Goal: Find specific page/section: Find specific page/section

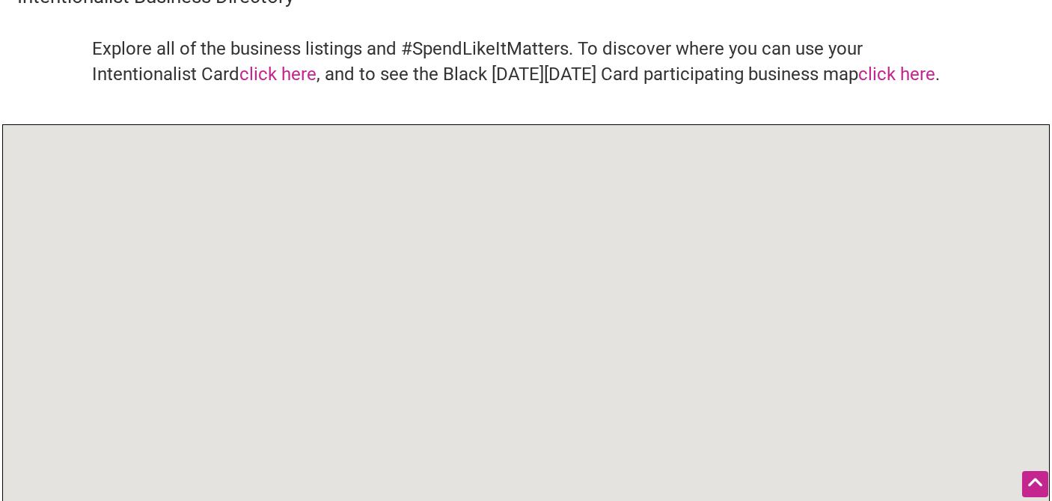
scroll to position [77, 0]
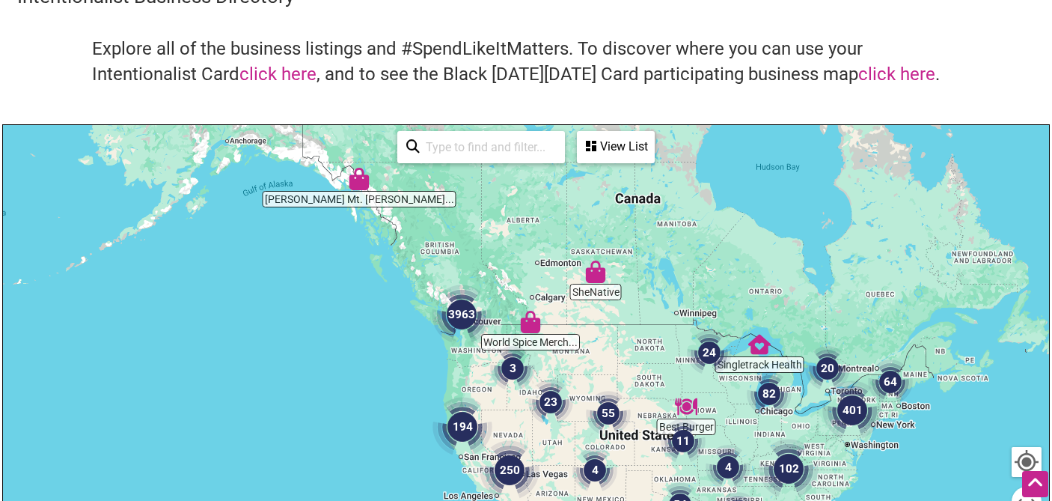
click at [475, 150] on input "search" at bounding box center [488, 146] width 136 height 29
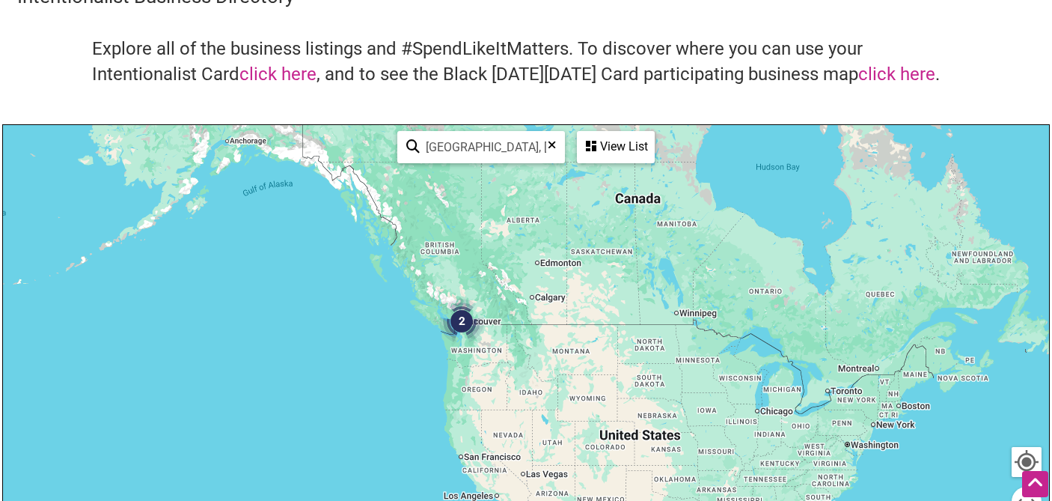
type input "south park, seattle"
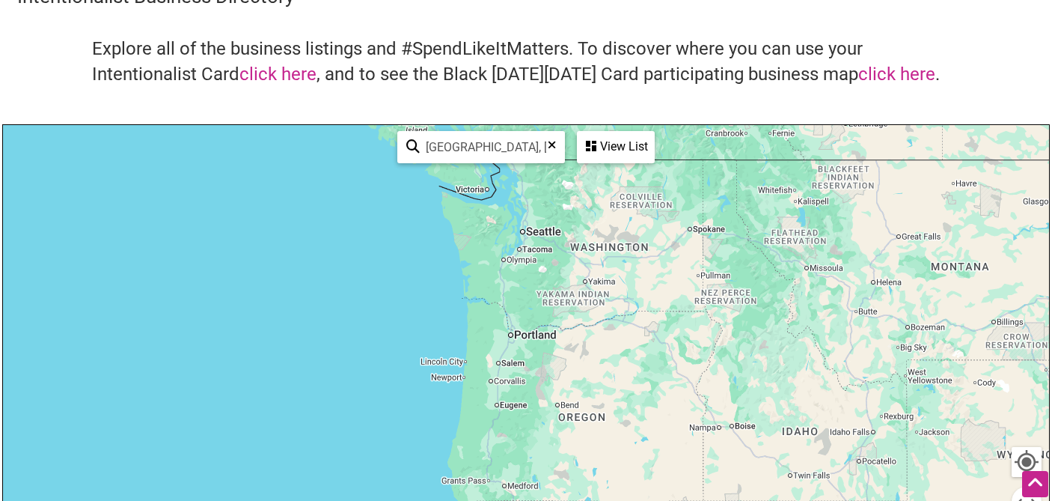
drag, startPoint x: 460, startPoint y: 381, endPoint x: 543, endPoint y: 224, distance: 177.4
click at [543, 224] on div at bounding box center [526, 416] width 1046 height 582
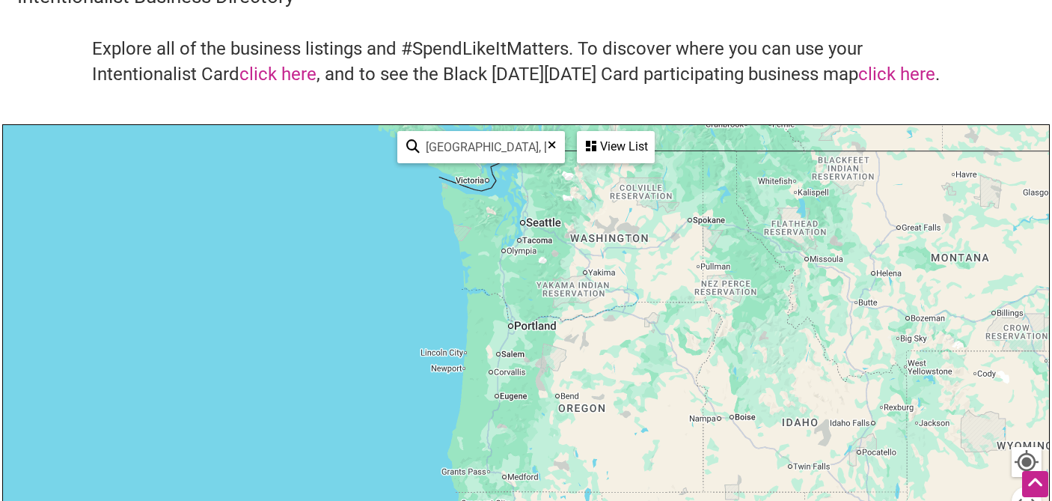
click at [552, 144] on icon at bounding box center [552, 150] width 8 height 22
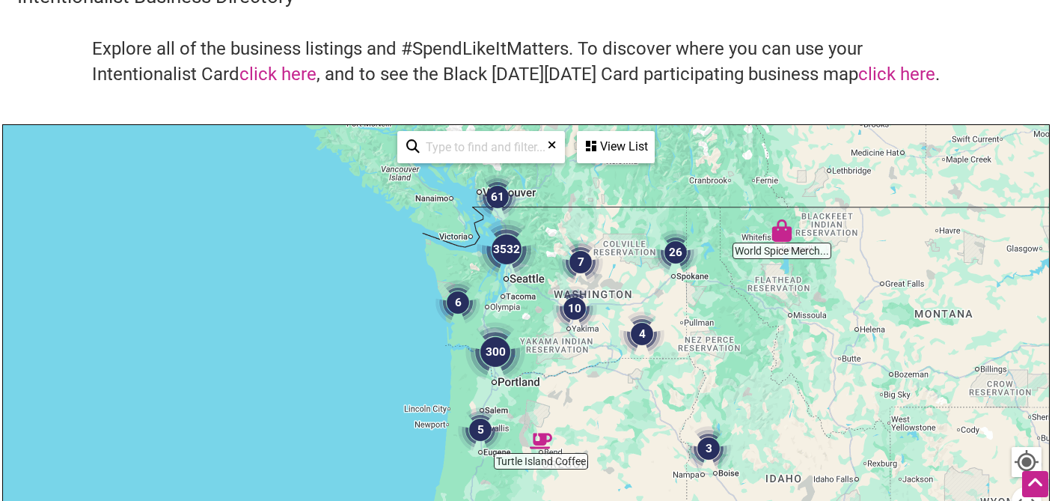
drag, startPoint x: 516, startPoint y: 237, endPoint x: 489, endPoint y: 315, distance: 82.4
click at [489, 315] on div at bounding box center [526, 416] width 1046 height 582
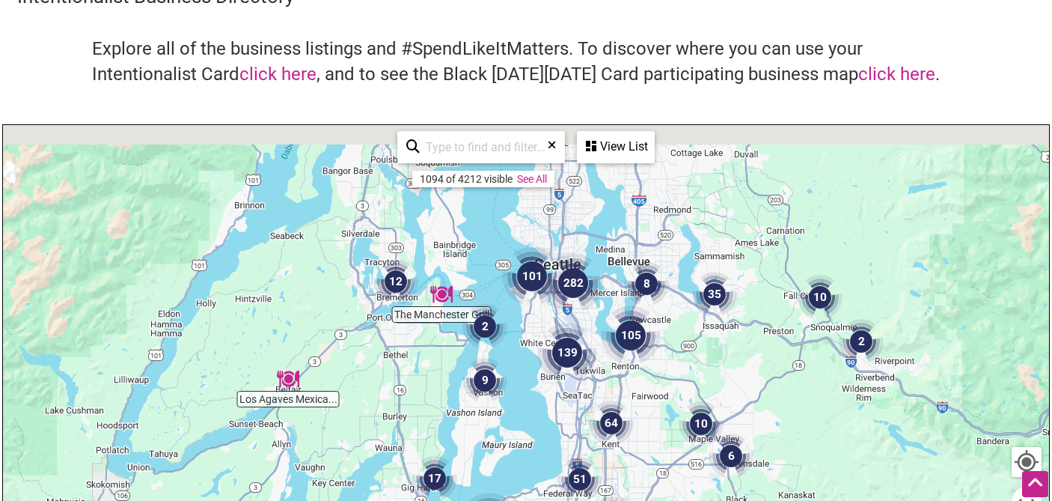
drag, startPoint x: 551, startPoint y: 198, endPoint x: 512, endPoint y: 376, distance: 181.6
click at [513, 376] on div at bounding box center [526, 416] width 1046 height 582
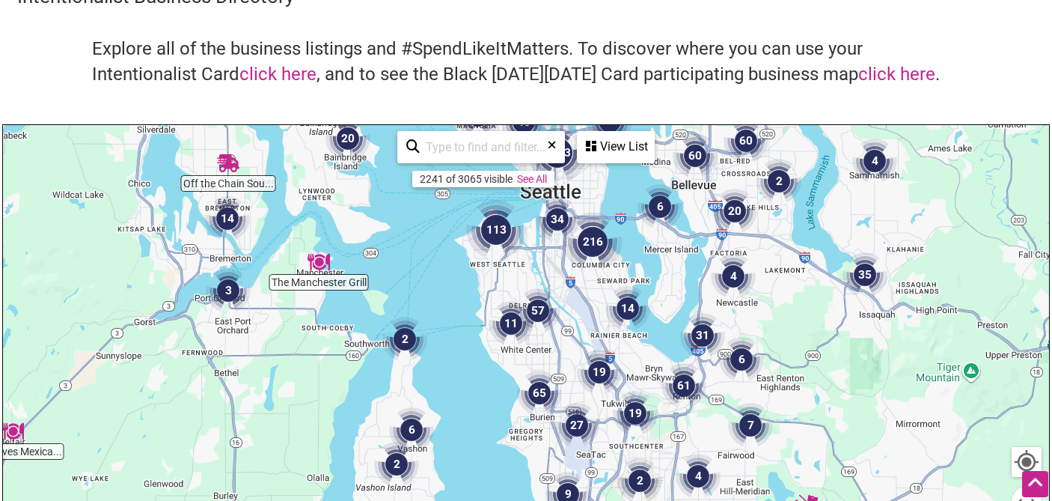
drag, startPoint x: 555, startPoint y: 267, endPoint x: 513, endPoint y: 281, distance: 44.7
click at [513, 281] on div at bounding box center [526, 416] width 1046 height 582
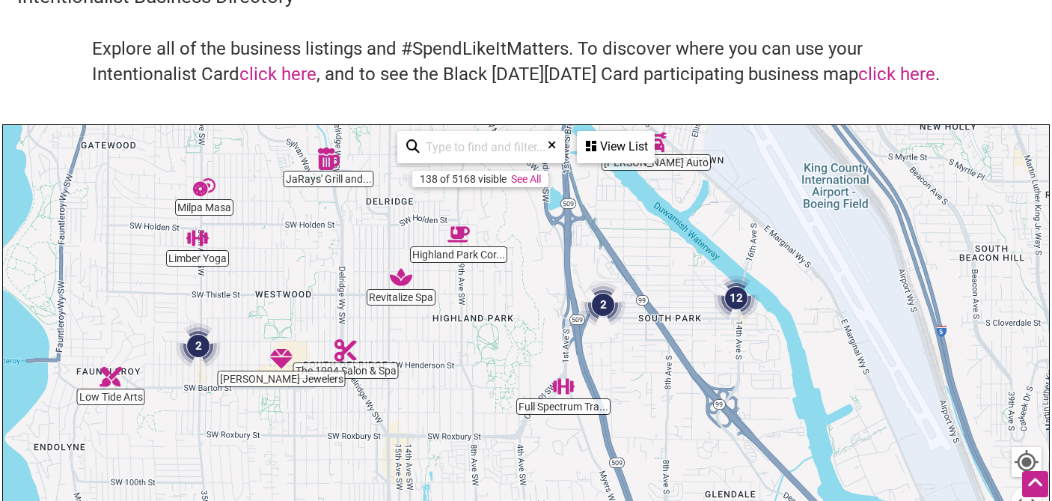
drag, startPoint x: 671, startPoint y: 452, endPoint x: 458, endPoint y: 148, distance: 370.8
click at [458, 148] on div "Limber Yoga Flourish Beauty Mose Auto Seattle Therapy N... Le Salon Rouge Cold …" at bounding box center [526, 416] width 1046 height 582
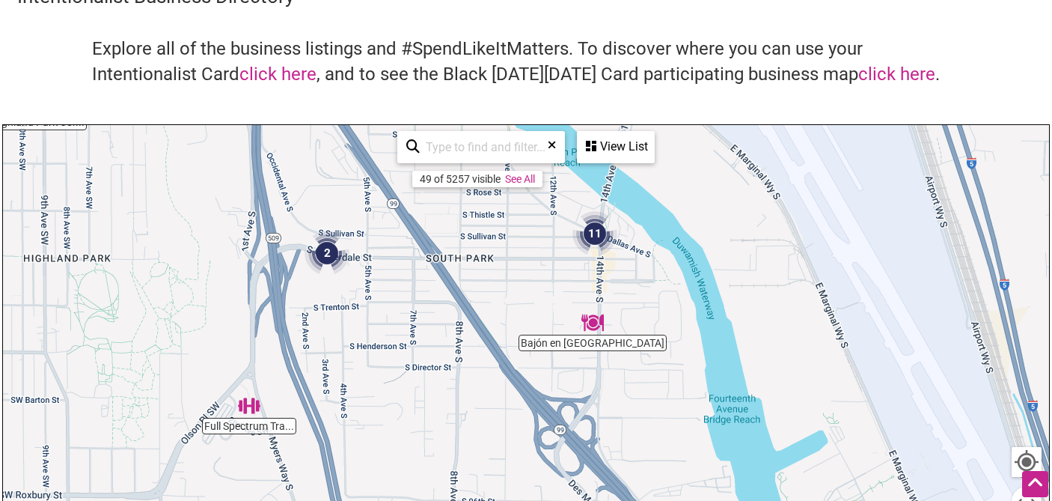
drag, startPoint x: 718, startPoint y: 325, endPoint x: 529, endPoint y: 266, distance: 197.4
click at [529, 266] on div at bounding box center [526, 416] width 1046 height 582
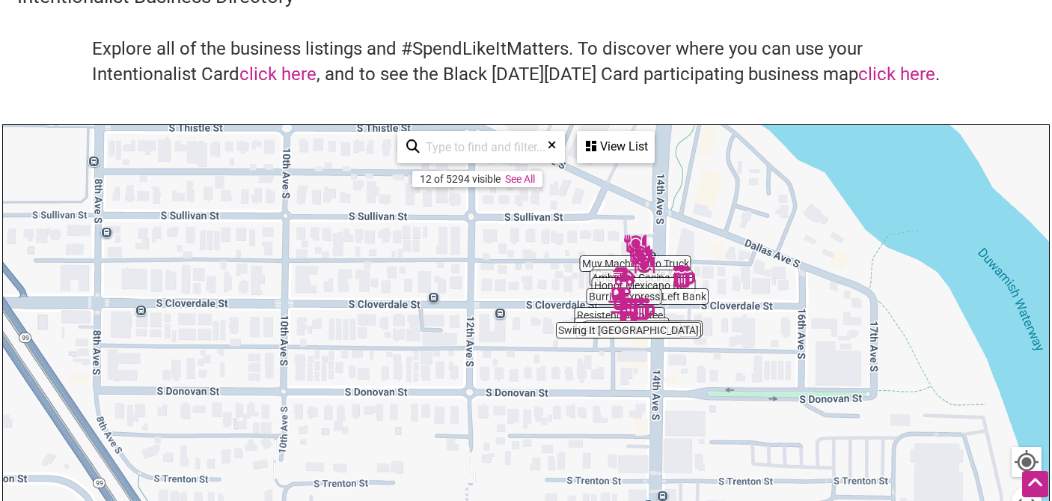
drag, startPoint x: 598, startPoint y: 263, endPoint x: 585, endPoint y: 374, distance: 112.2
click at [585, 381] on div at bounding box center [526, 416] width 1046 height 582
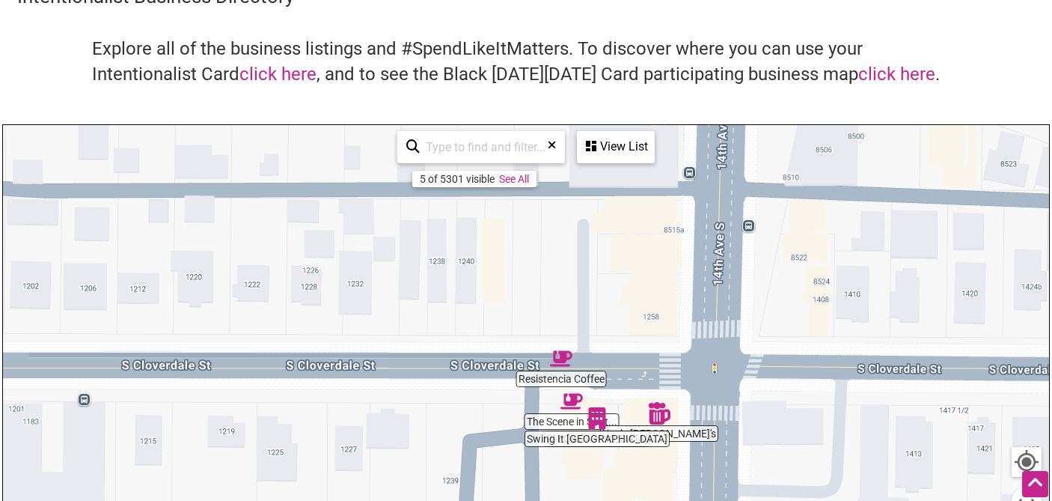
drag, startPoint x: 641, startPoint y: 274, endPoint x: 489, endPoint y: 519, distance: 289.1
click at [489, 424] on html "× Menu 0 Add a Business Map Blog Store Offers Intentionalist Cards Buy Black Ca…" at bounding box center [526, 173] width 1052 height 501
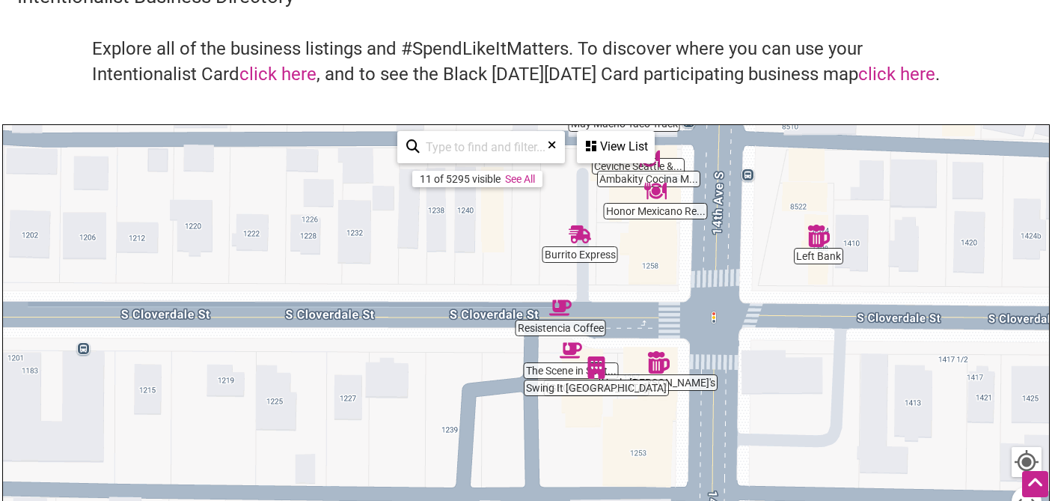
drag, startPoint x: 687, startPoint y: 311, endPoint x: 684, endPoint y: 251, distance: 60.7
click at [684, 251] on div at bounding box center [526, 416] width 1046 height 582
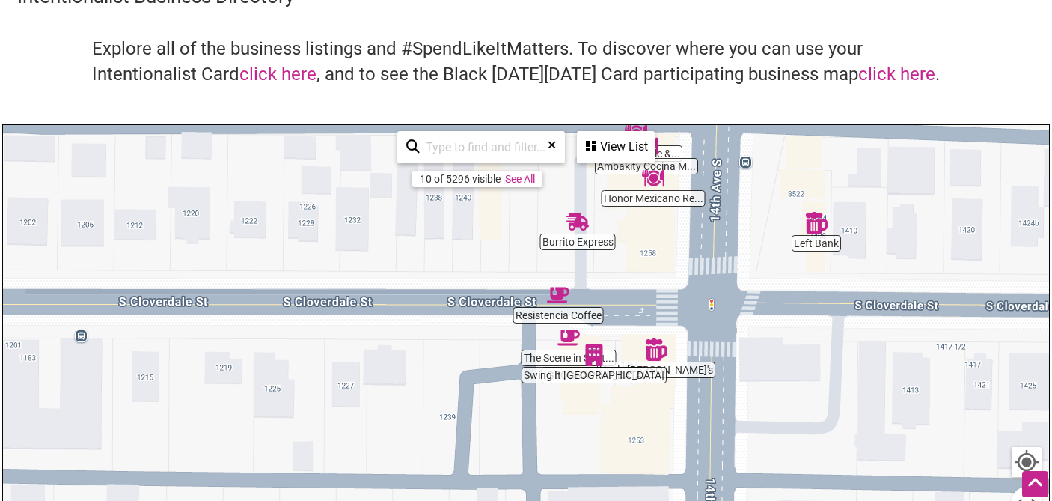
click at [654, 349] on img "Uncle Eddie's" at bounding box center [656, 349] width 22 height 22
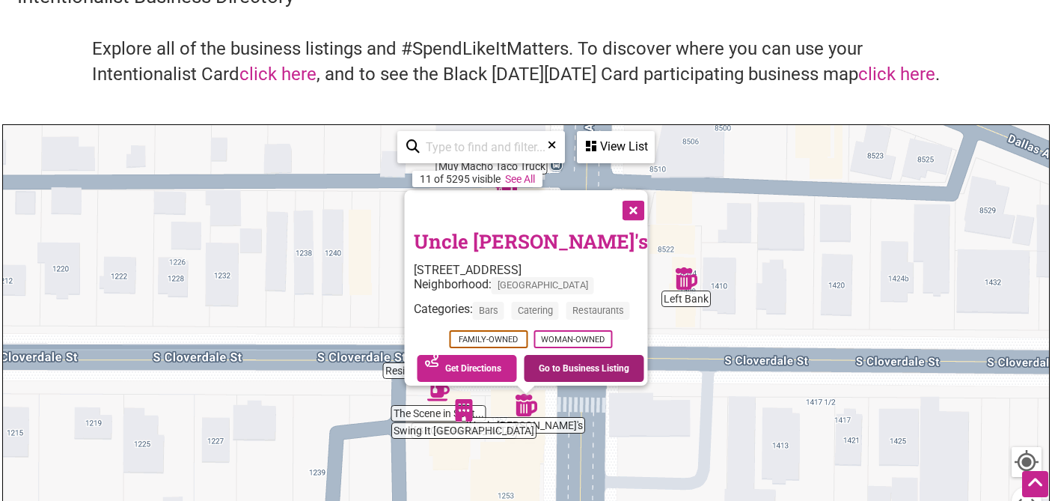
click at [562, 366] on link "Go to Business Listing" at bounding box center [584, 368] width 120 height 27
click at [639, 207] on button "Close" at bounding box center [632, 208] width 37 height 37
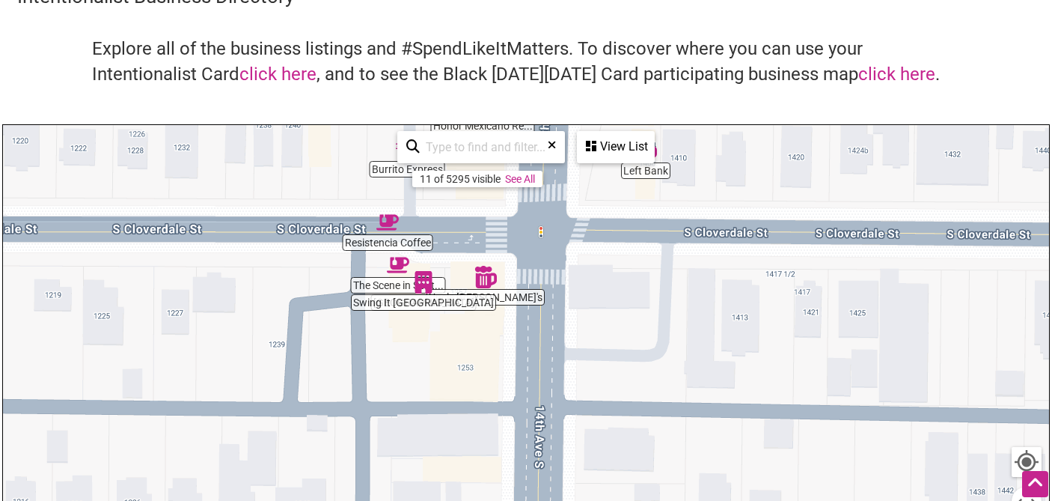
drag, startPoint x: 557, startPoint y: 286, endPoint x: 516, endPoint y: 161, distance: 131.4
click at [516, 161] on div "Resistencia Coffee South Park Hall Uncle Eddie's Ambakity Cocina M... Muy Macho…" at bounding box center [526, 416] width 1046 height 582
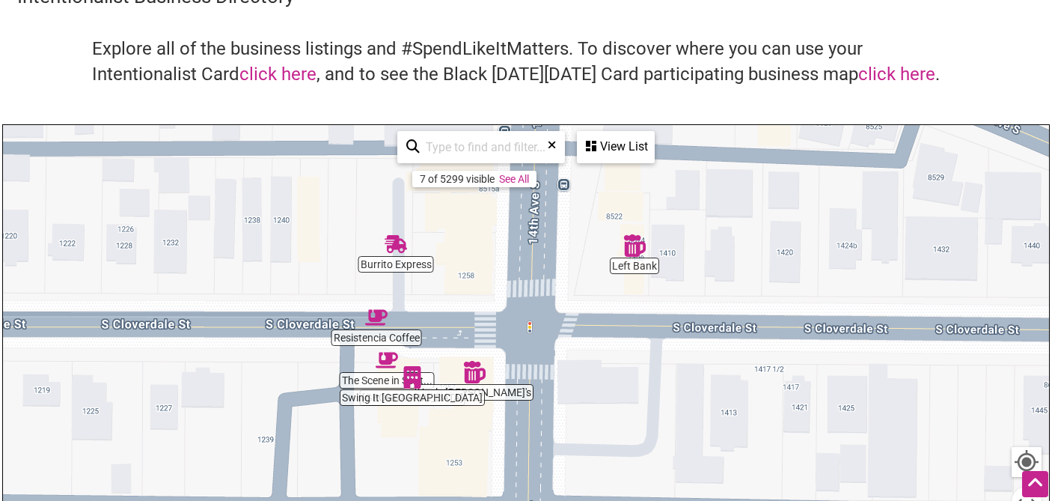
drag, startPoint x: 512, startPoint y: 324, endPoint x: 498, endPoint y: 427, distance: 103.4
click at [498, 427] on div "To navigate, press the arrow keys." at bounding box center [526, 416] width 1046 height 582
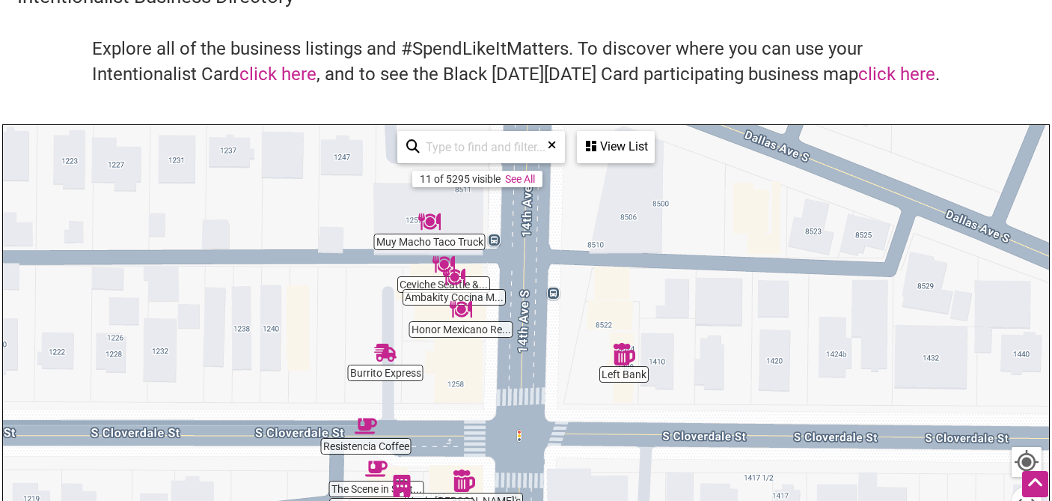
drag, startPoint x: 493, startPoint y: 308, endPoint x: 483, endPoint y: 399, distance: 91.1
click at [483, 399] on div "To navigate, press the arrow keys." at bounding box center [526, 416] width 1046 height 582
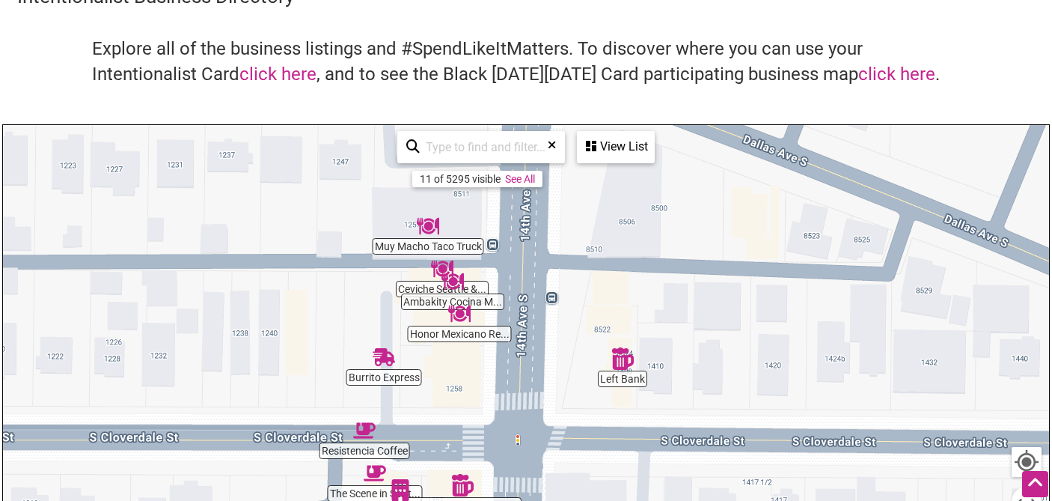
click at [487, 301] on div "To navigate, press the arrow keys." at bounding box center [526, 416] width 1046 height 582
click at [456, 281] on img "Ambakity Cocina Mexicana" at bounding box center [453, 281] width 22 height 22
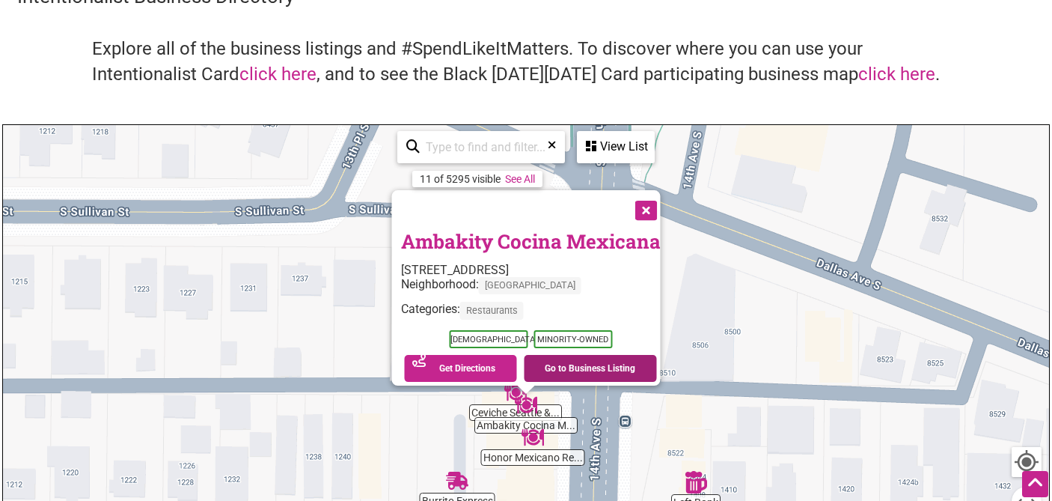
click at [567, 357] on link "Go to Business Listing" at bounding box center [590, 368] width 133 height 27
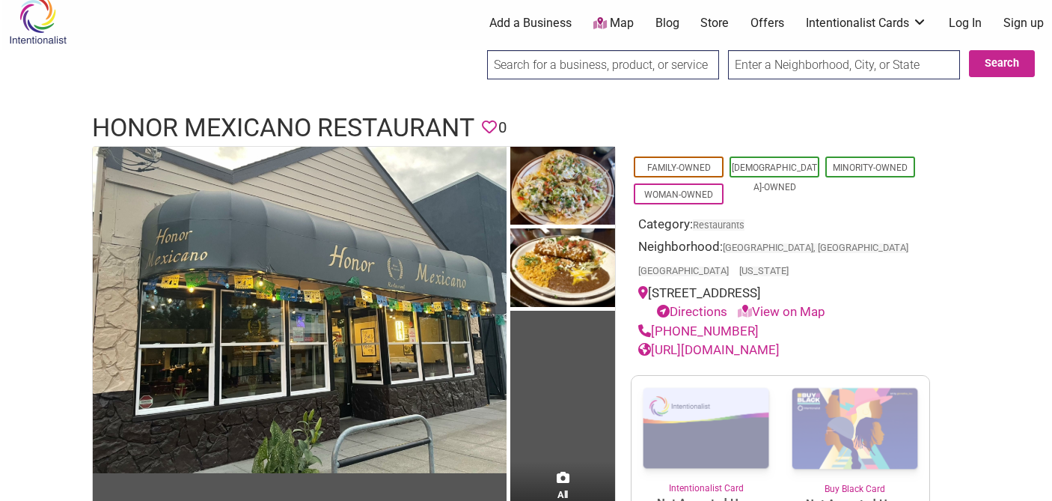
scroll to position [23, 0]
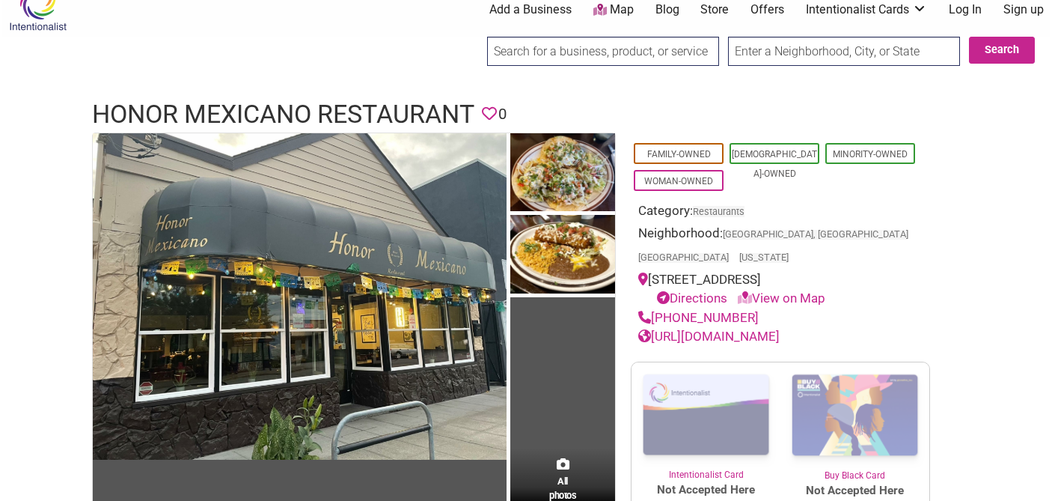
click at [780, 329] on link "https://www.facebook.com/honormexicano/" at bounding box center [708, 336] width 141 height 15
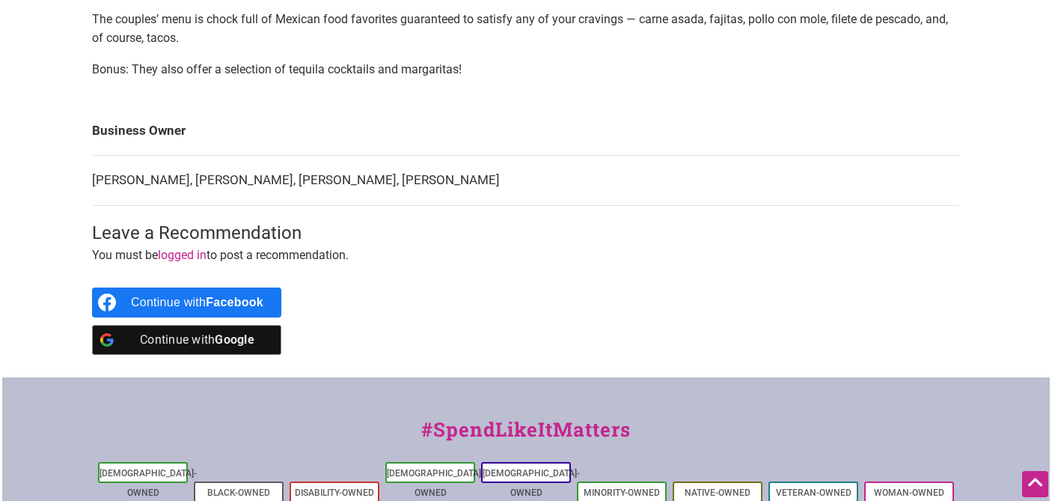
scroll to position [0, 0]
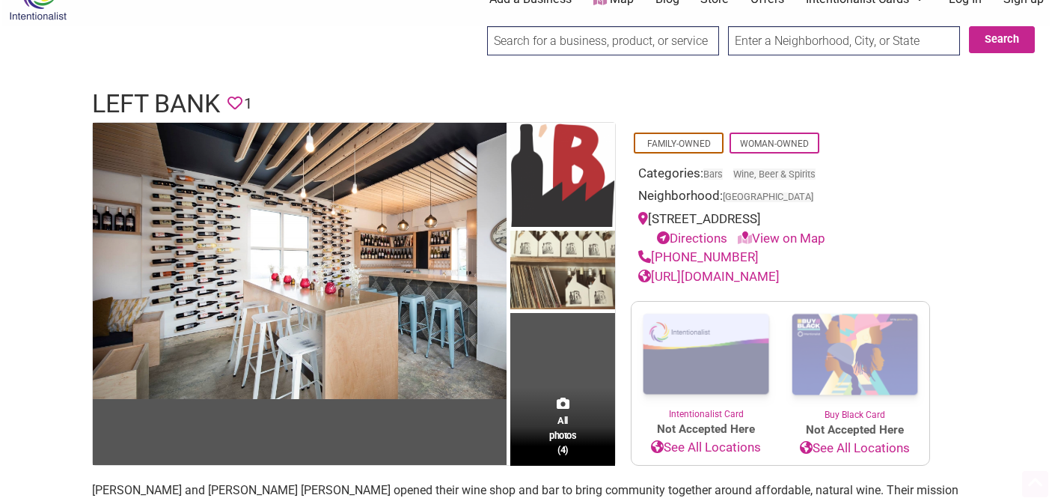
scroll to position [259, 0]
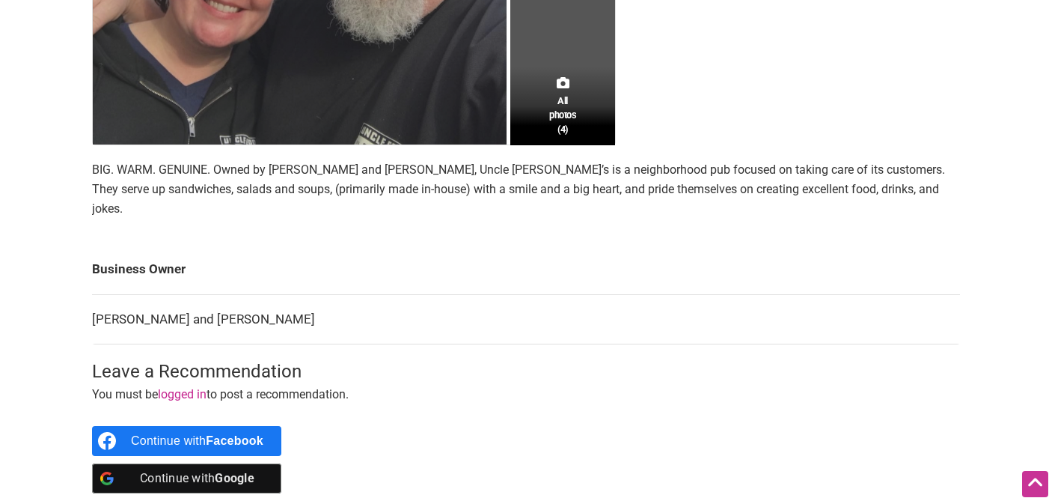
scroll to position [557, 0]
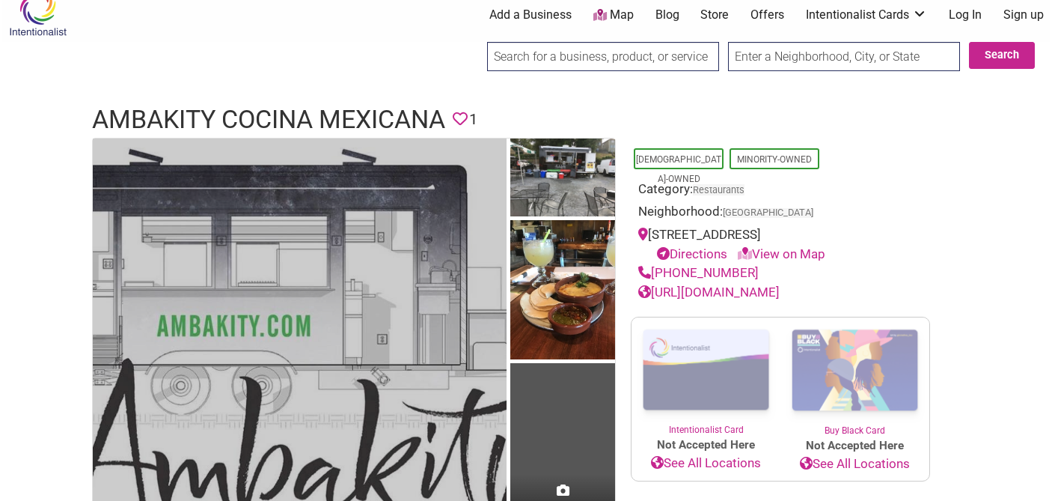
scroll to position [19, 0]
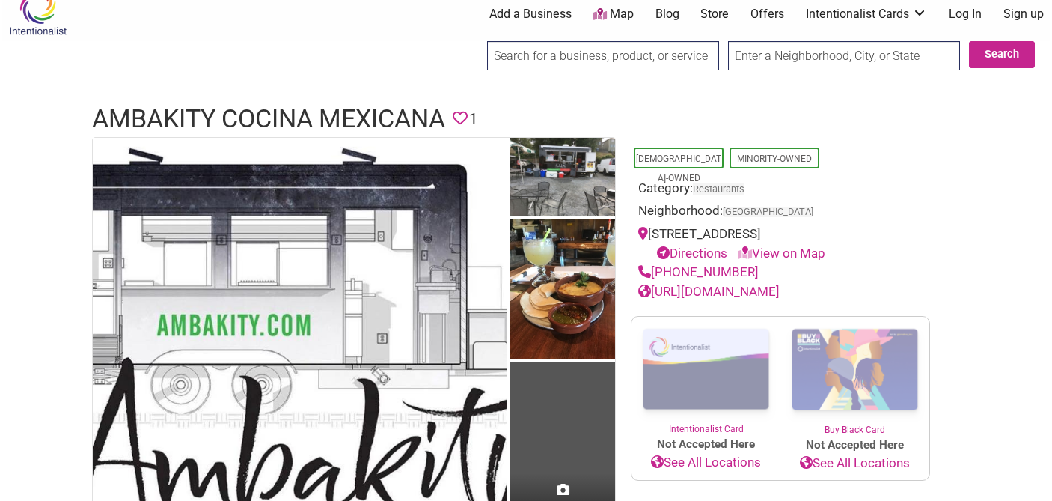
click at [772, 288] on link "[URL][DOMAIN_NAME]" at bounding box center [708, 291] width 141 height 15
